Goal: Navigation & Orientation: Find specific page/section

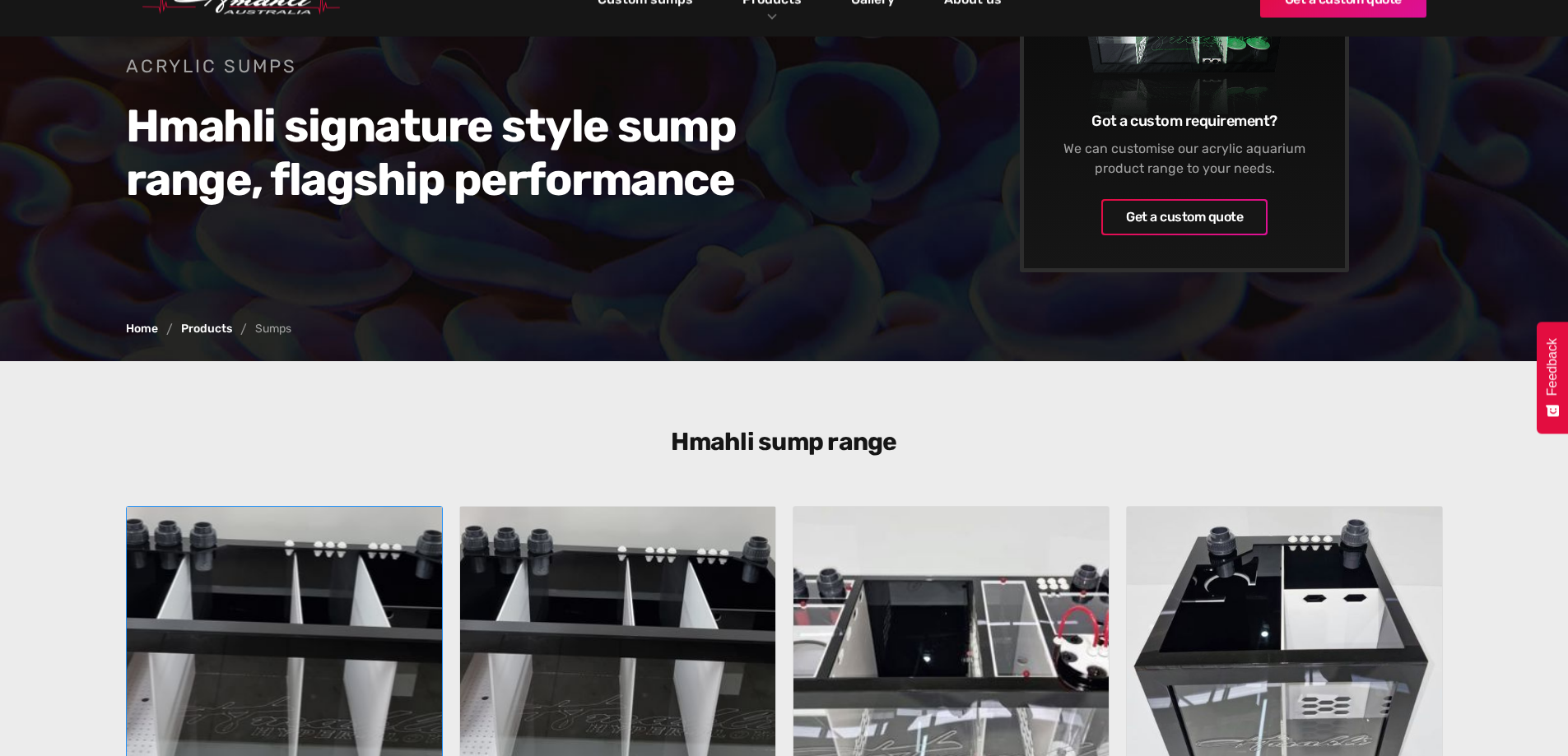
scroll to position [165, 0]
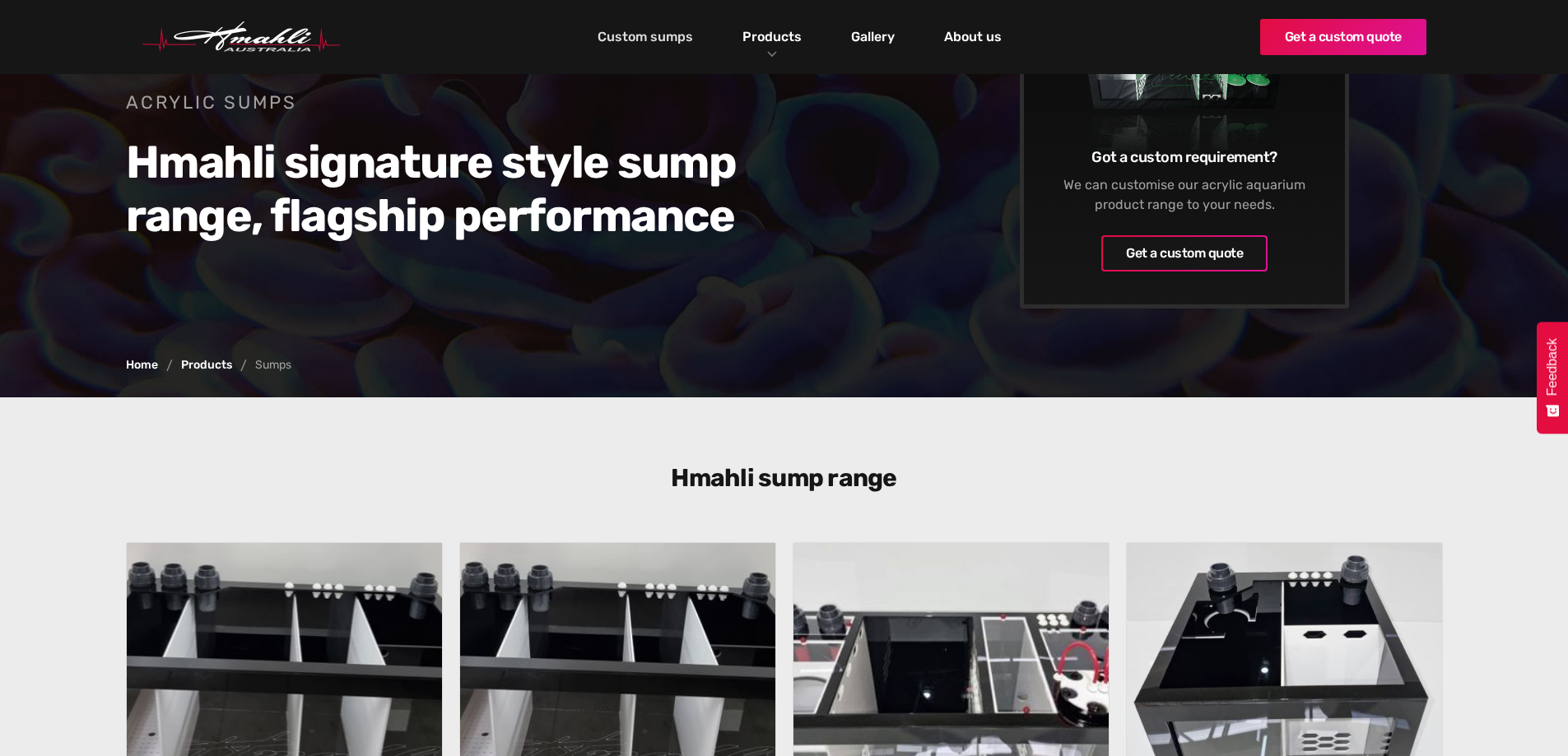
click at [675, 43] on link "Custom sumps" at bounding box center [645, 37] width 104 height 28
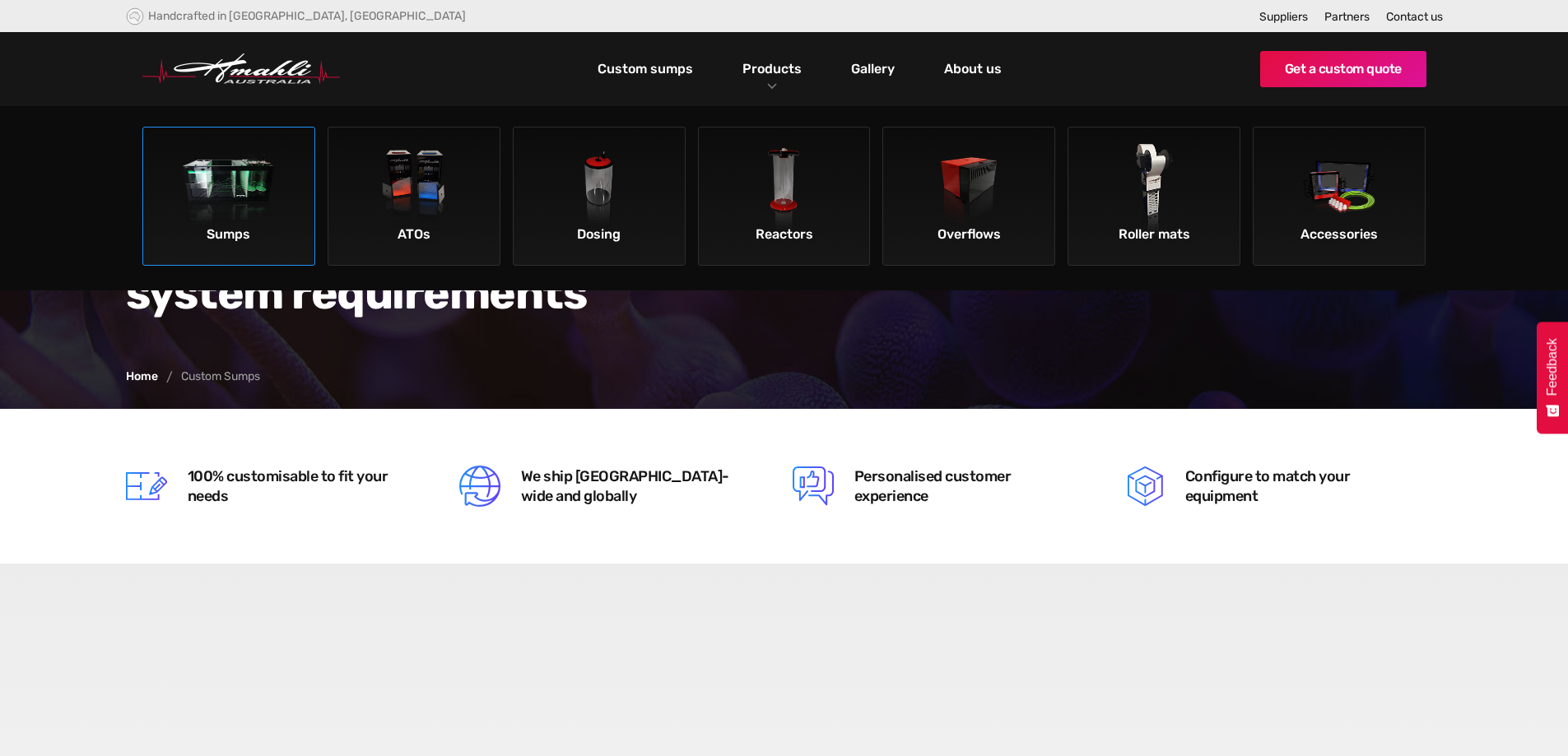
click at [260, 196] on img at bounding box center [229, 191] width 93 height 93
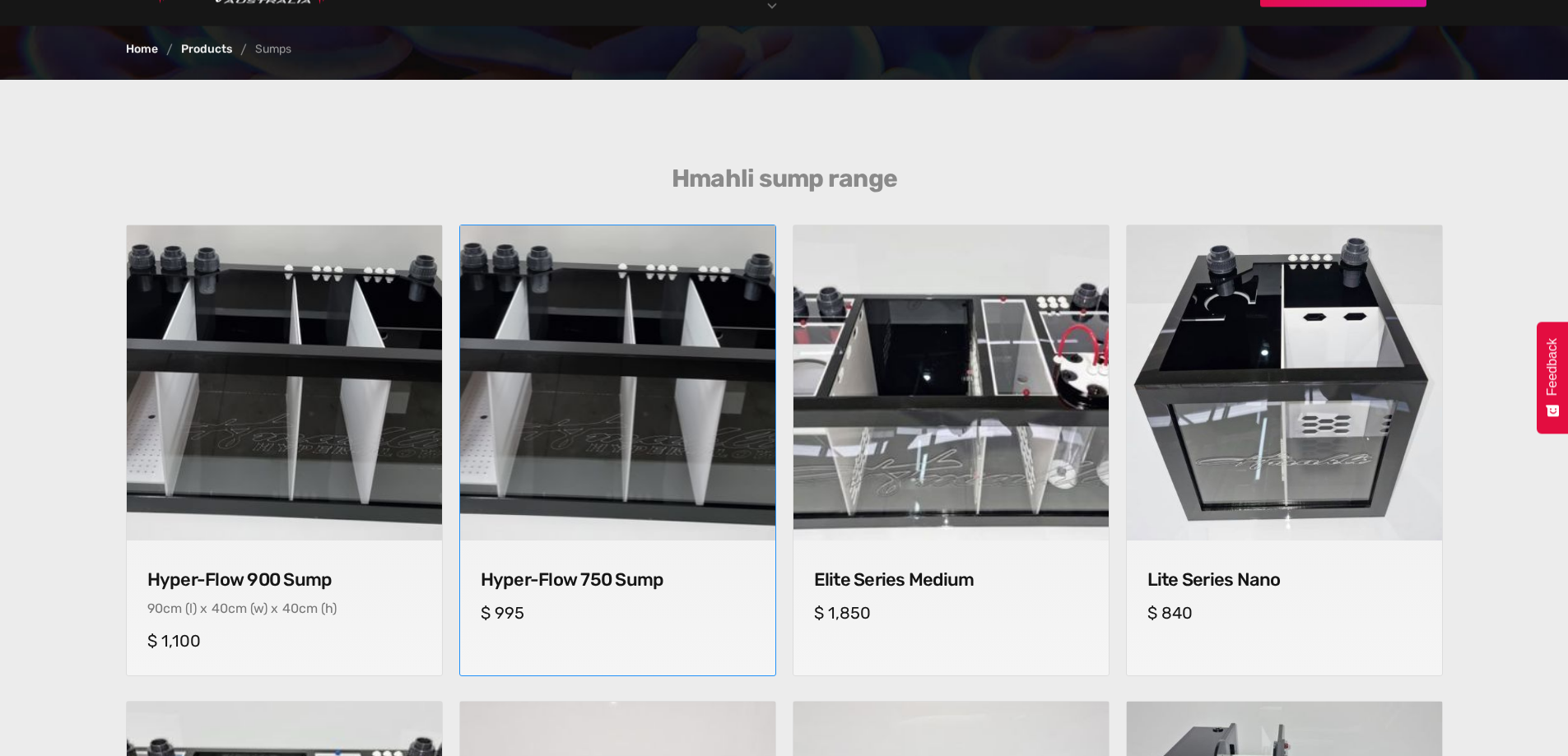
scroll to position [494, 0]
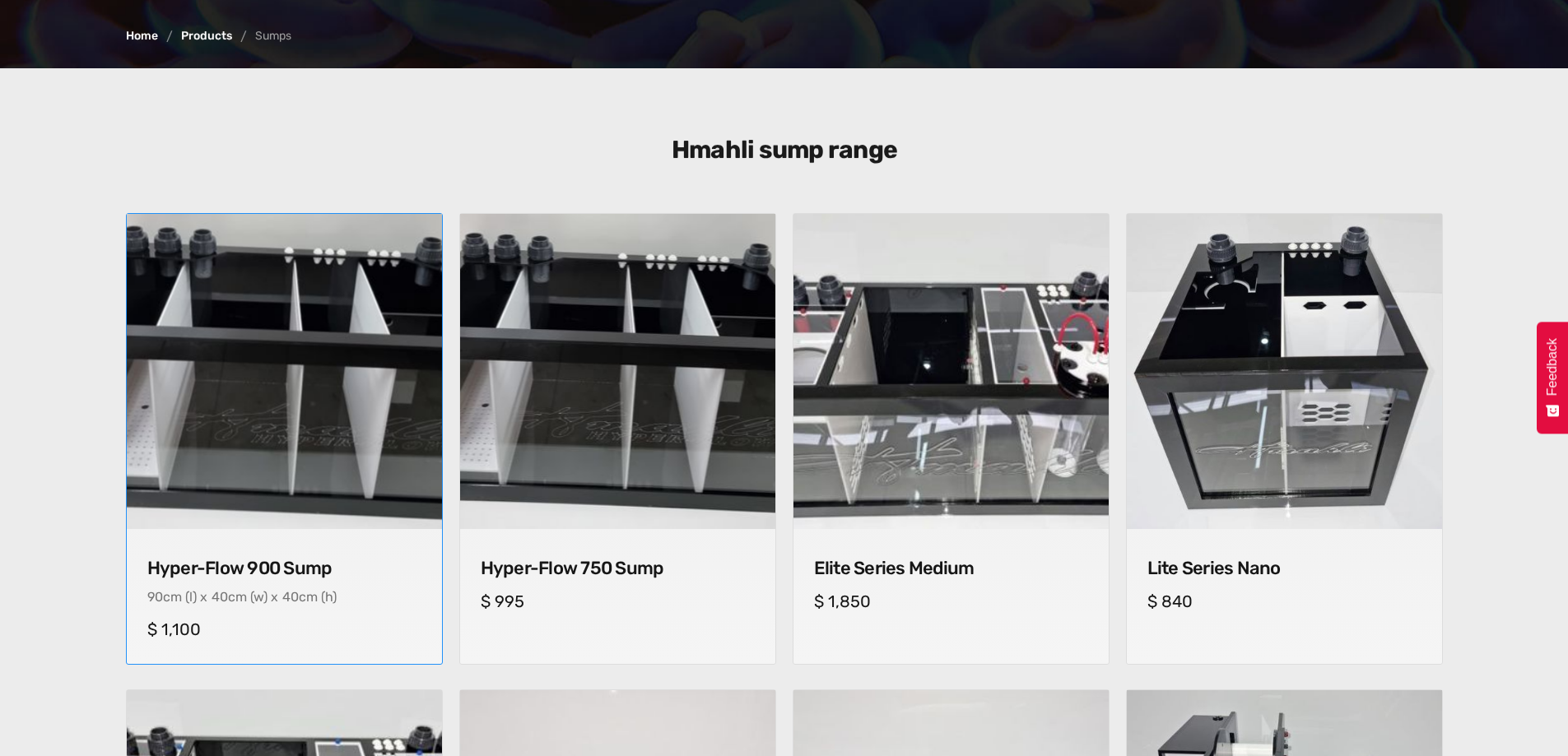
click at [323, 390] on img at bounding box center [284, 371] width 331 height 331
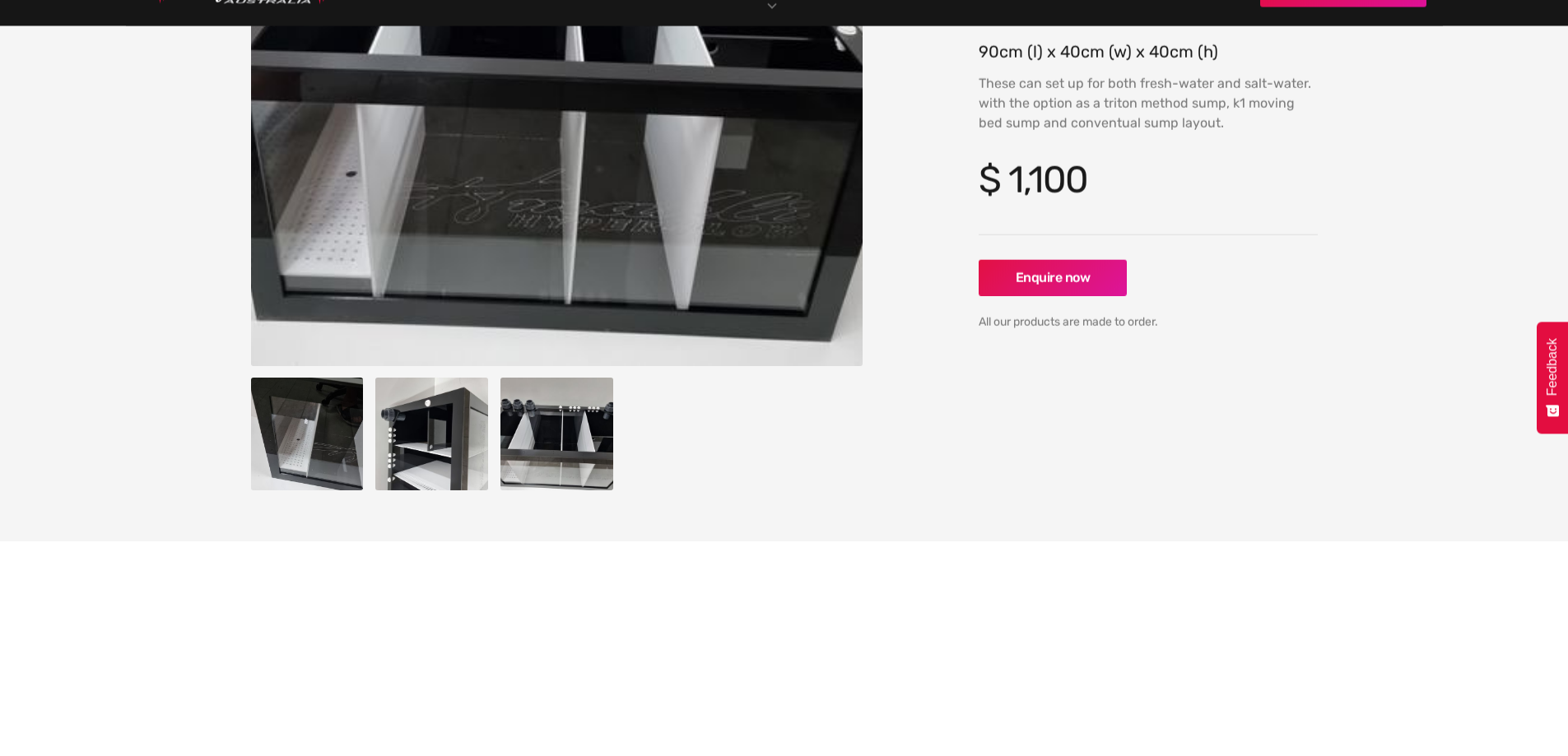
scroll to position [411, 0]
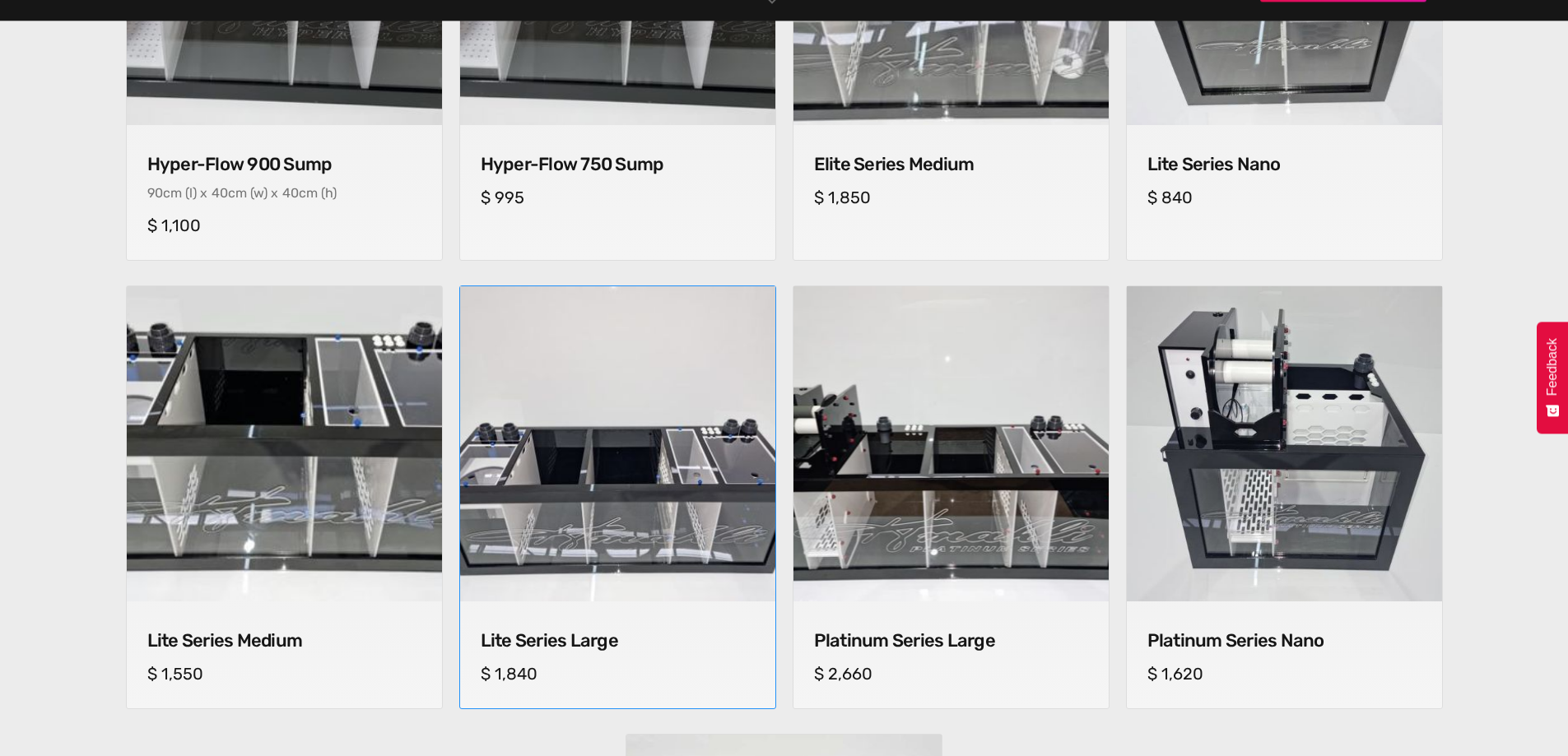
scroll to position [987, 0]
